Goal: Task Accomplishment & Management: Use online tool/utility

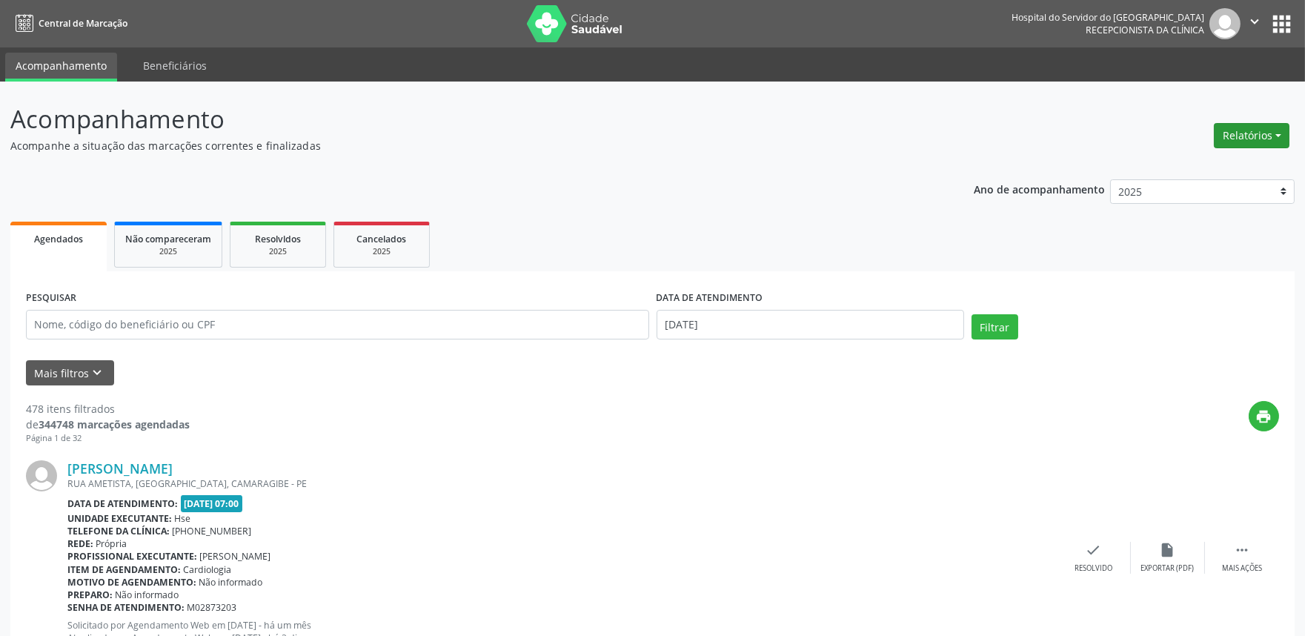
click at [1241, 139] on button "Relatórios" at bounding box center [1251, 135] width 76 height 25
click at [1228, 166] on link "Agendamentos" at bounding box center [1209, 166] width 159 height 21
select select "8"
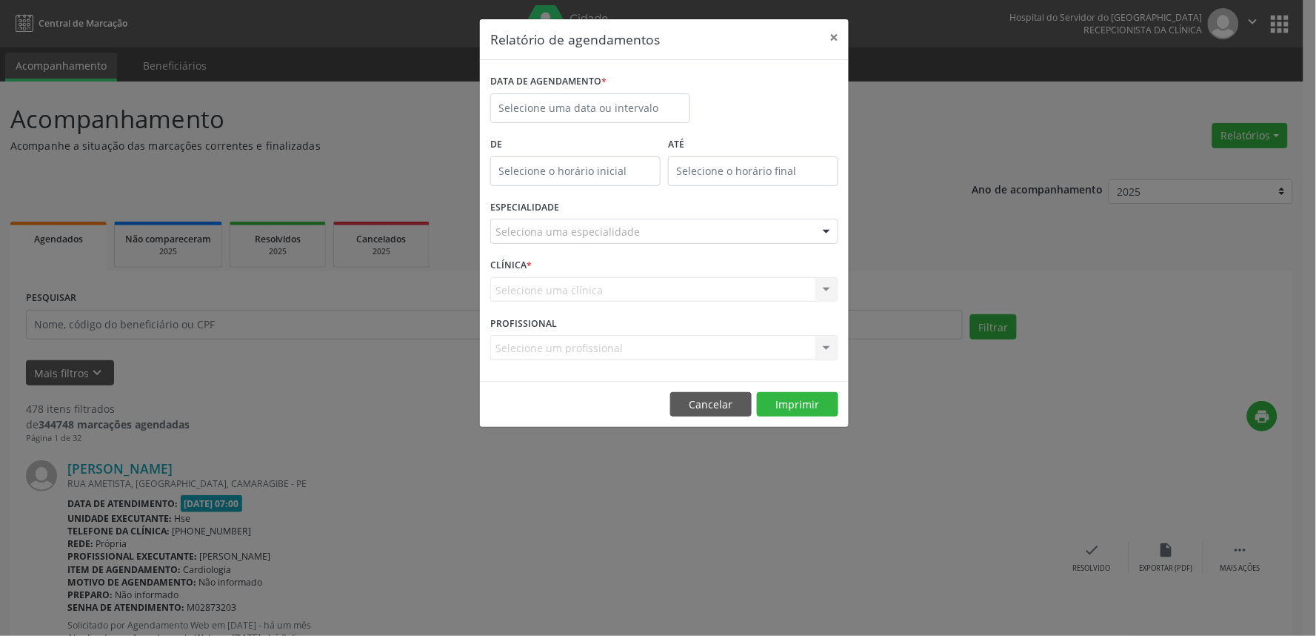
click at [589, 92] on label "DATA DE AGENDAMENTO *" at bounding box center [548, 81] width 116 height 23
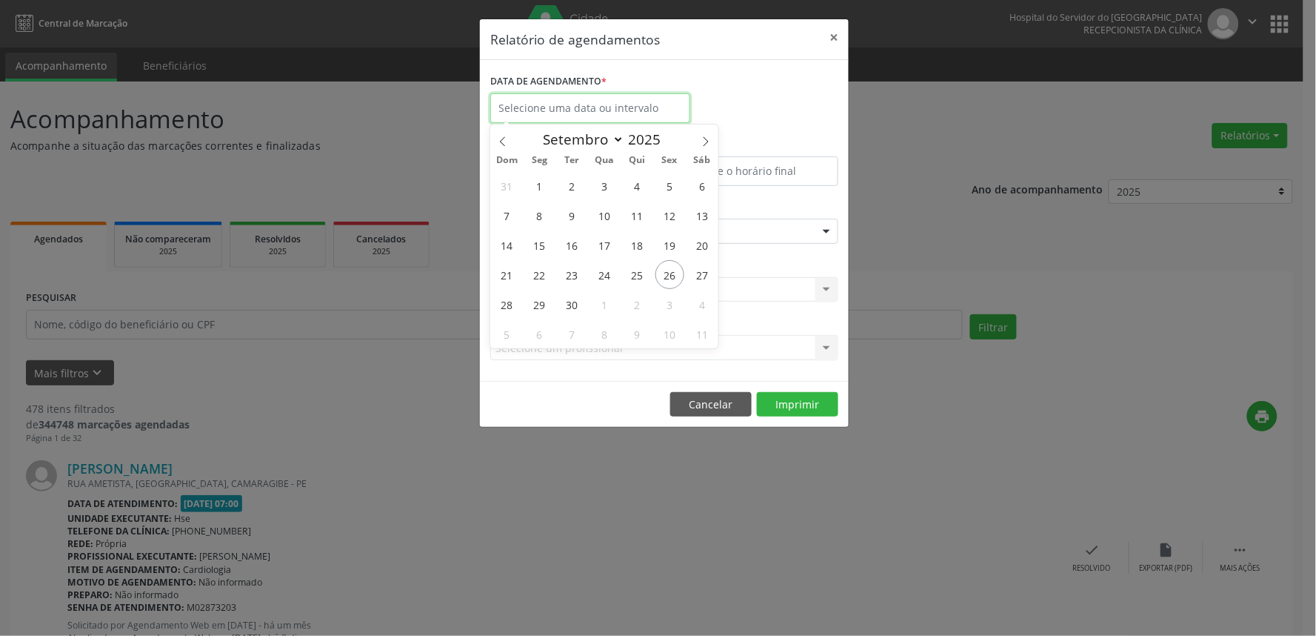
click at [594, 107] on input "text" at bounding box center [590, 108] width 200 height 30
click at [662, 273] on span "26" at bounding box center [670, 274] width 29 height 29
type input "[DATE]"
click at [662, 273] on span "26" at bounding box center [670, 274] width 29 height 29
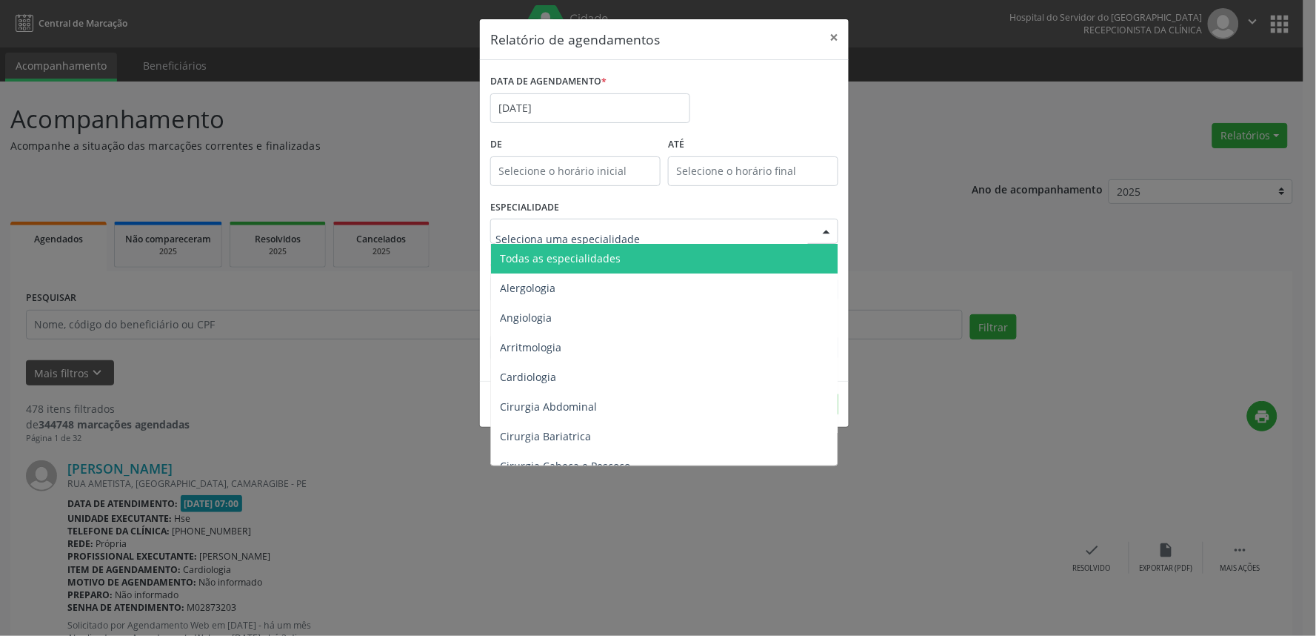
click at [669, 234] on div at bounding box center [664, 231] width 348 height 25
click at [671, 262] on span "Todas as especialidades" at bounding box center [665, 259] width 349 height 30
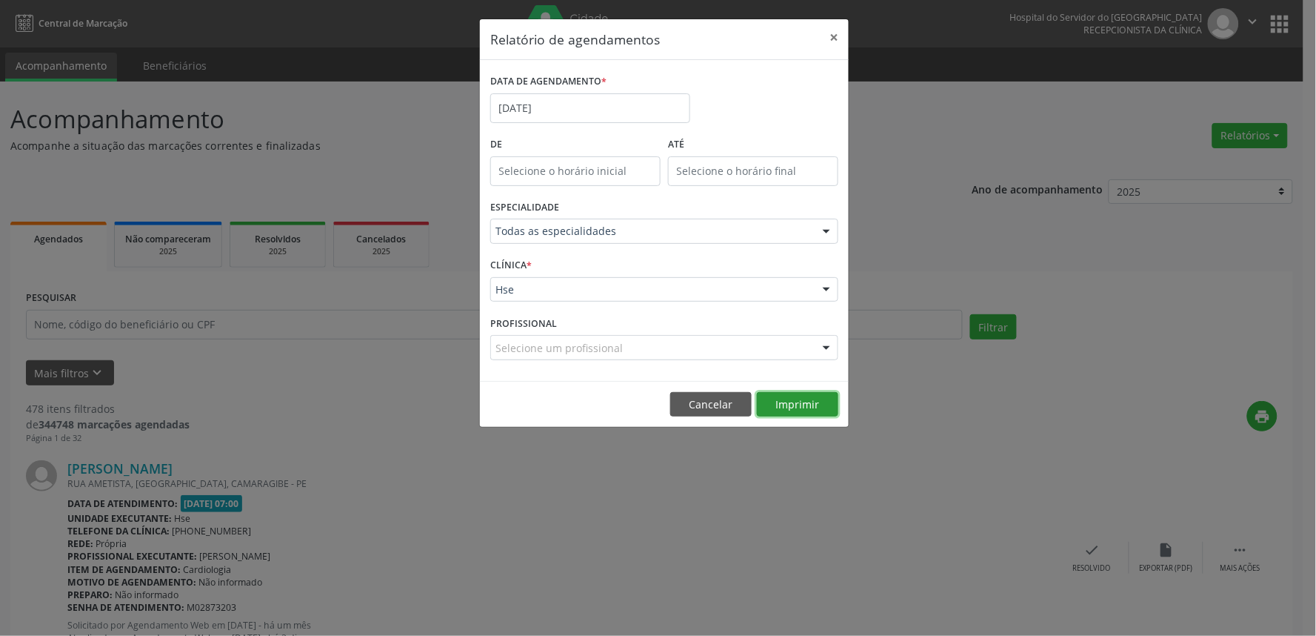
click at [789, 403] on button "Imprimir" at bounding box center [797, 404] width 81 height 25
